Goal: Navigation & Orientation: Find specific page/section

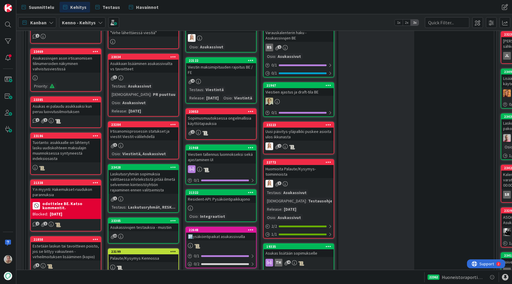
scroll to position [256, 9]
click at [221, 127] on div "Sopimusmuutoksessa ongelmallisia käyttötapauksia" at bounding box center [221, 120] width 70 height 13
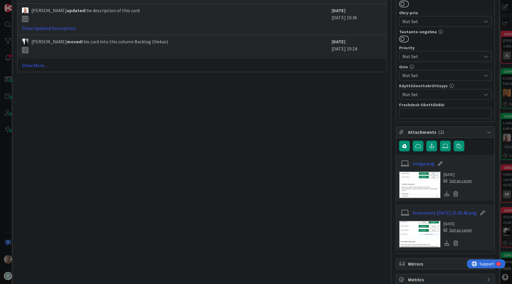
scroll to position [286, 0]
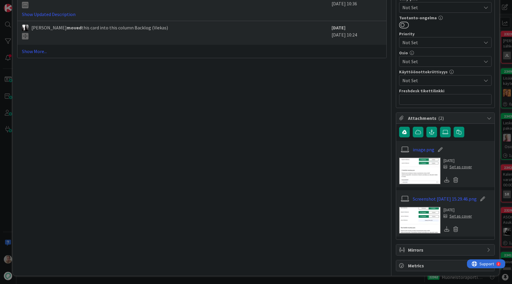
click at [412, 166] on img at bounding box center [420, 170] width 42 height 27
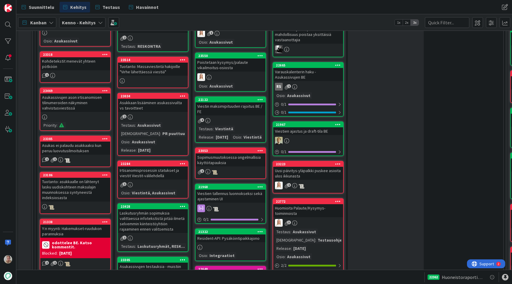
scroll to position [225, 0]
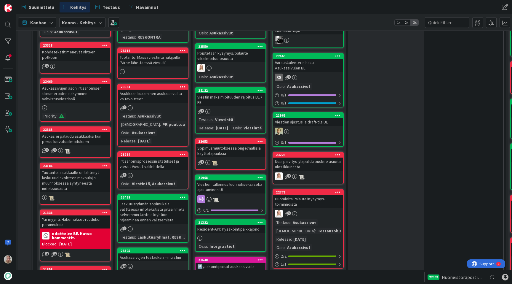
click at [172, 65] on div "Tuotanto: Massaviestintä hakijoille "Virhe lähettäessä viestiä"" at bounding box center [153, 59] width 70 height 13
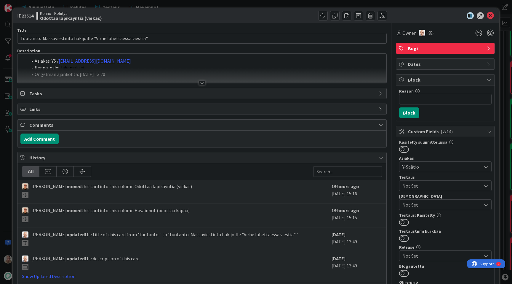
click at [210, 75] on div at bounding box center [201, 75] width 369 height 15
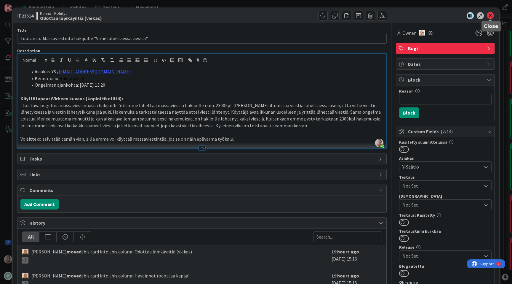
click at [490, 15] on icon at bounding box center [490, 15] width 7 height 7
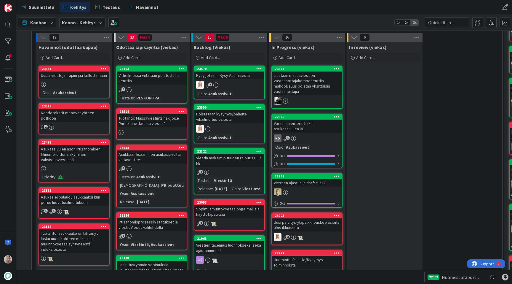
scroll to position [162, 1]
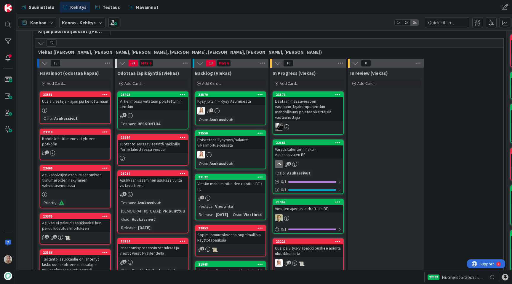
scroll to position [132, 0]
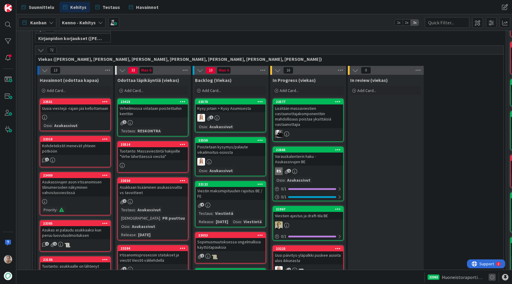
click at [493, 277] on icon at bounding box center [492, 276] width 7 height 7
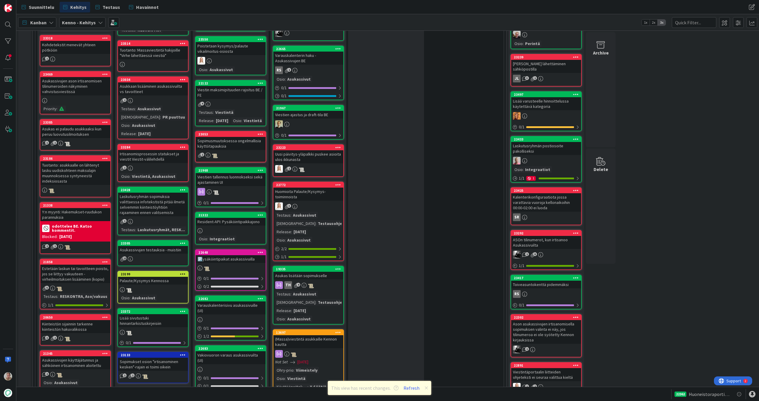
scroll to position [149, 0]
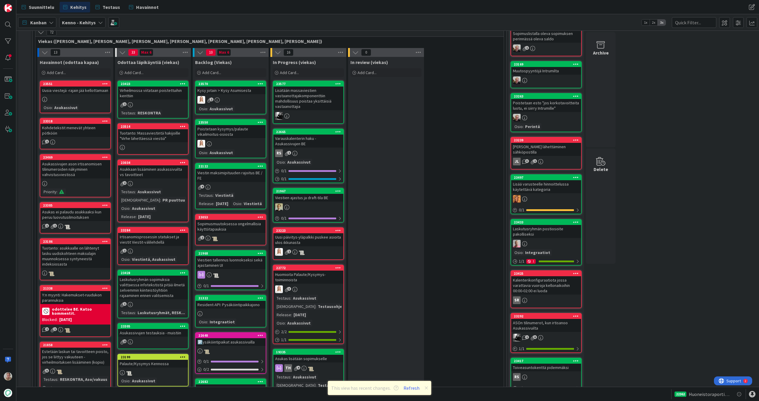
click at [307, 134] on div "22665" at bounding box center [308, 131] width 70 height 5
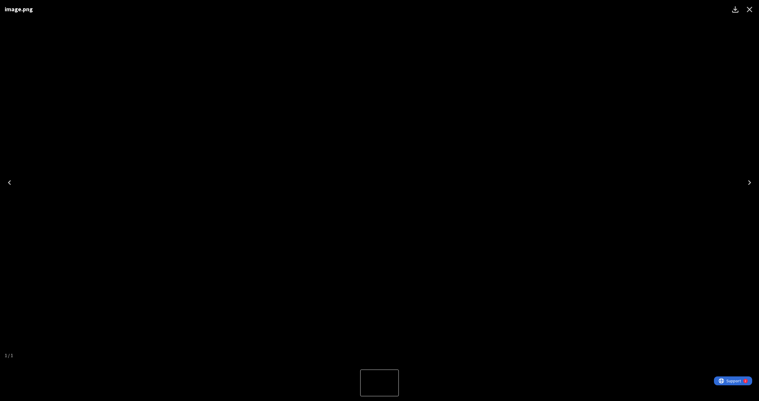
click at [379, 183] on img "1 of 1" at bounding box center [379, 183] width 0 height 0
